Goal: Task Accomplishment & Management: Manage account settings

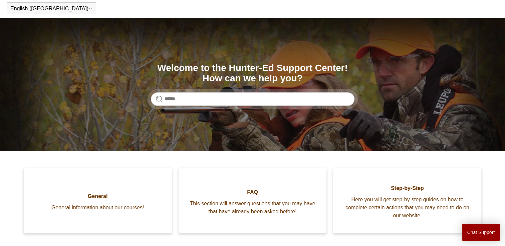
scroll to position [24, 0]
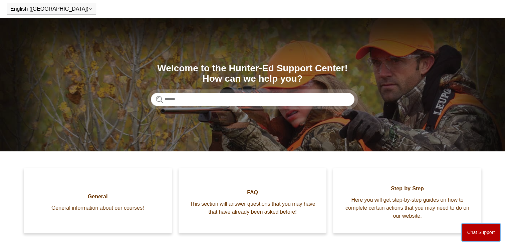
click at [475, 232] on button "Chat Support" at bounding box center [481, 232] width 38 height 17
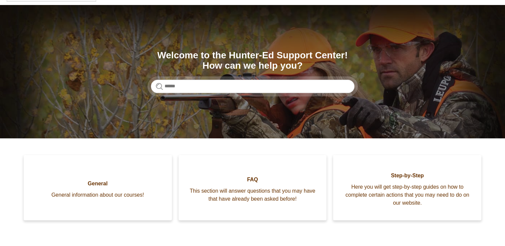
scroll to position [41, 0]
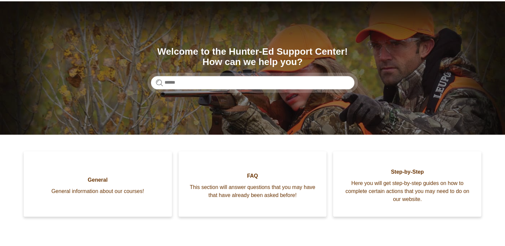
click at [358, 109] on section "Search Welcome to the Hunter-Ed Support Center! How can we help you?" at bounding box center [252, 68] width 505 height 134
click at [255, 81] on input "Search" at bounding box center [253, 82] width 204 height 13
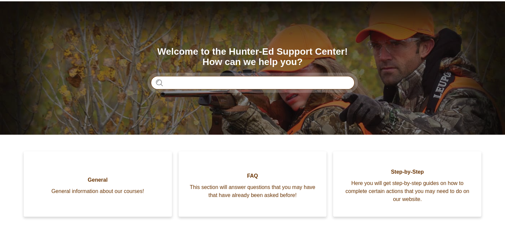
click at [247, 82] on input "Search" at bounding box center [253, 82] width 204 height 13
type input "**********"
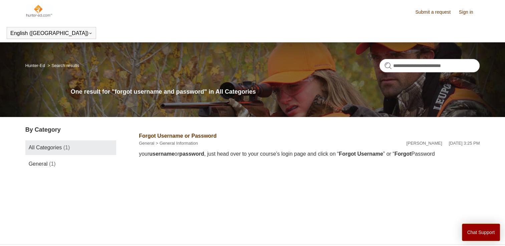
click at [466, 11] on link "Sign in" at bounding box center [469, 12] width 21 height 7
